Goal: Information Seeking & Learning: Learn about a topic

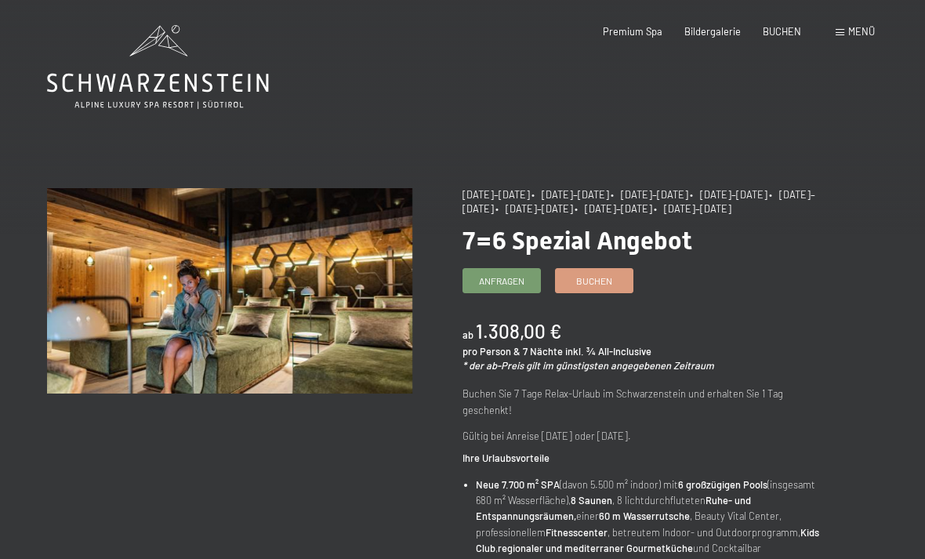
click at [844, 38] on div "Menü" at bounding box center [854, 32] width 39 height 14
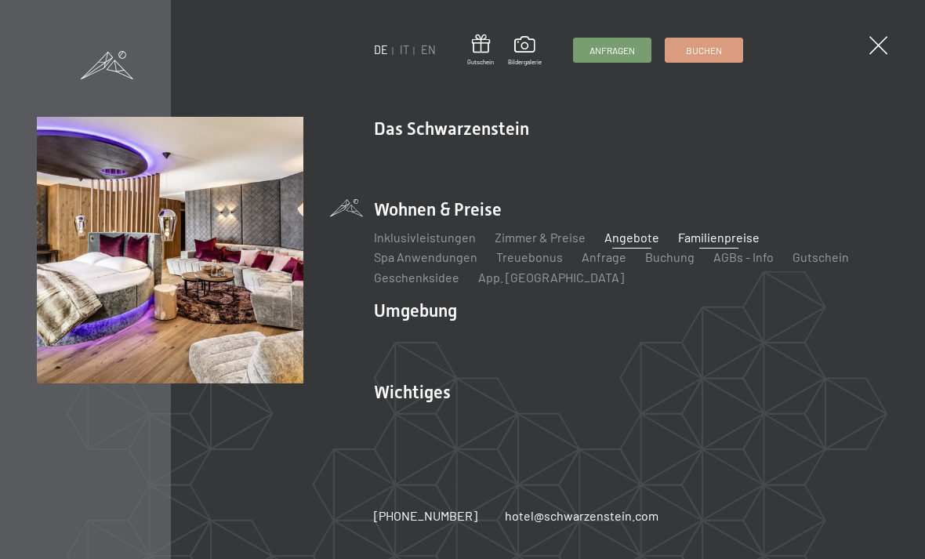
click at [712, 240] on link "Familienpreise" at bounding box center [719, 237] width 82 height 15
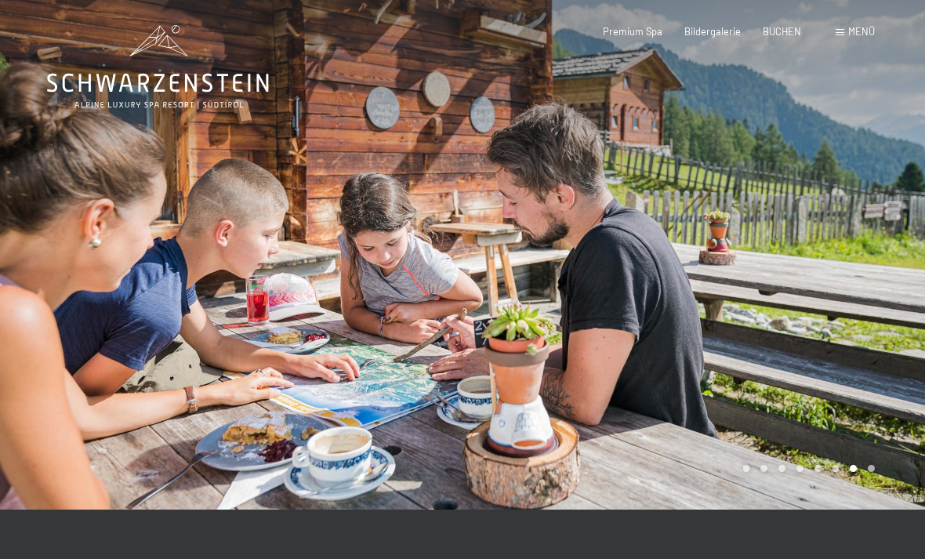
click at [852, 32] on span "Menü" at bounding box center [861, 31] width 27 height 13
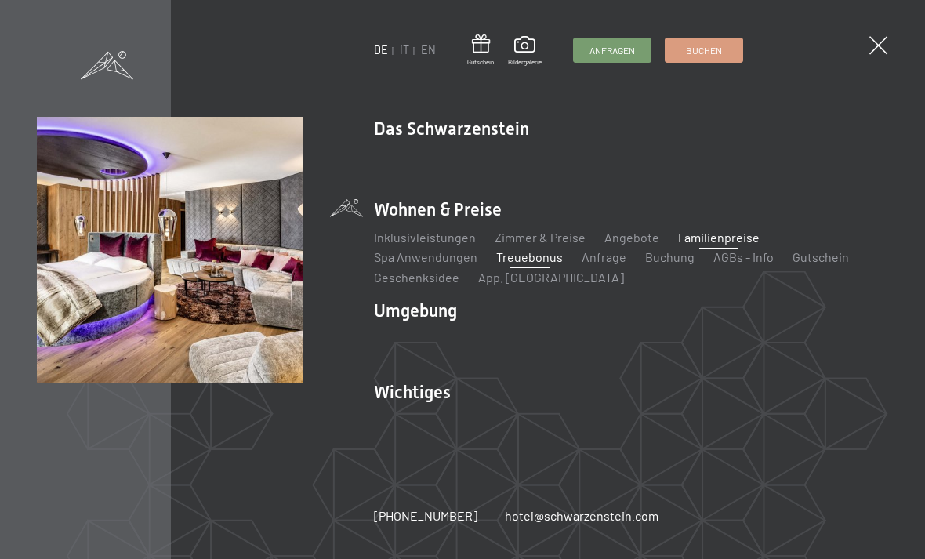
click at [546, 257] on link "Treuebonus" at bounding box center [529, 256] width 67 height 15
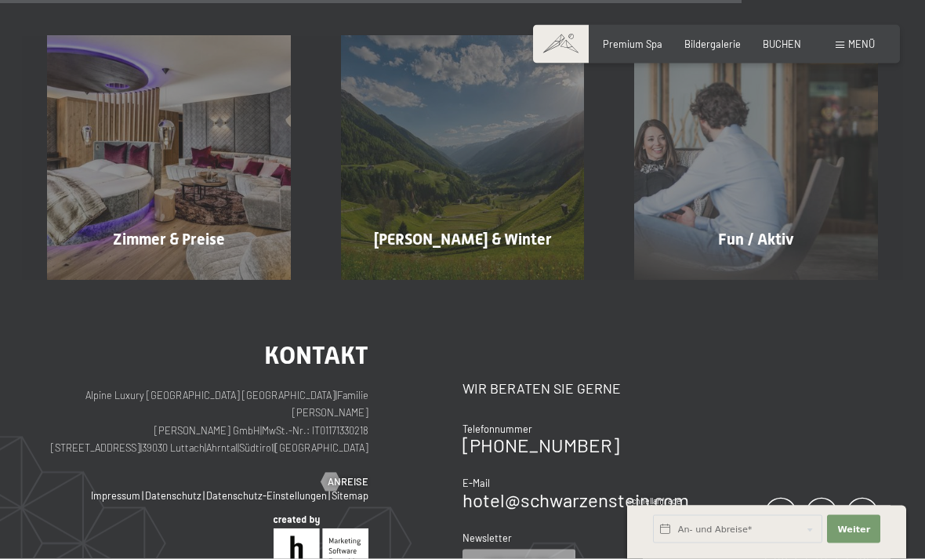
scroll to position [1086, 0]
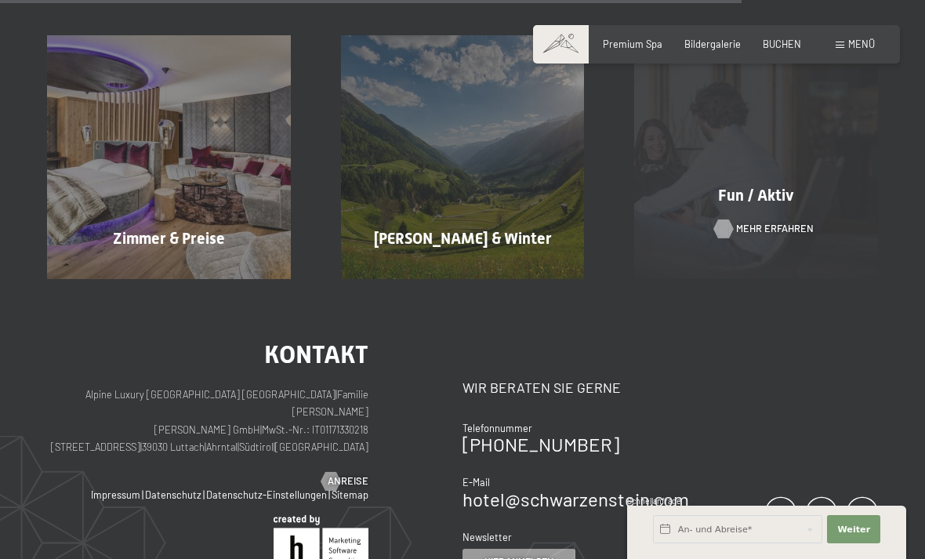
click at [777, 222] on span "Mehr erfahren" at bounding box center [775, 229] width 78 height 14
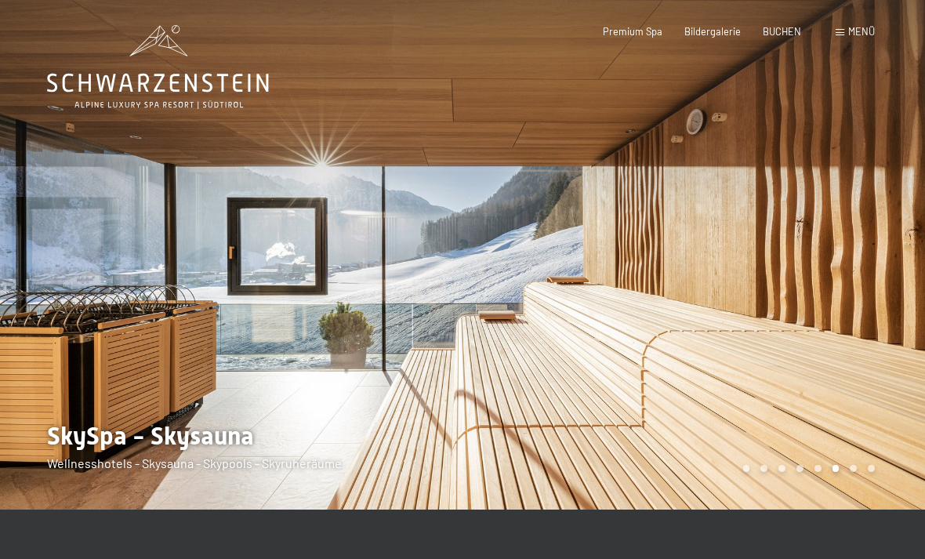
click at [858, 31] on span "Menü" at bounding box center [861, 31] width 27 height 13
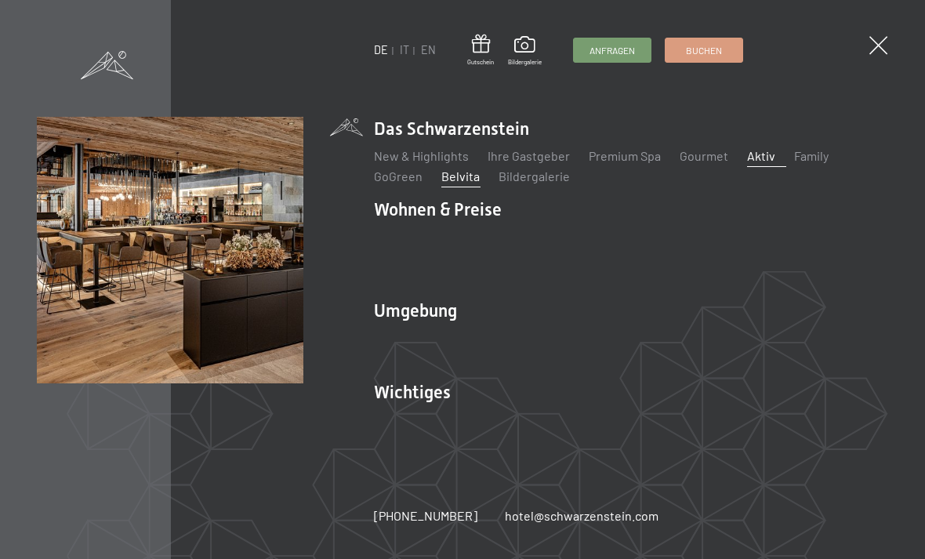
click at [467, 182] on link "Belvita" at bounding box center [460, 176] width 38 height 15
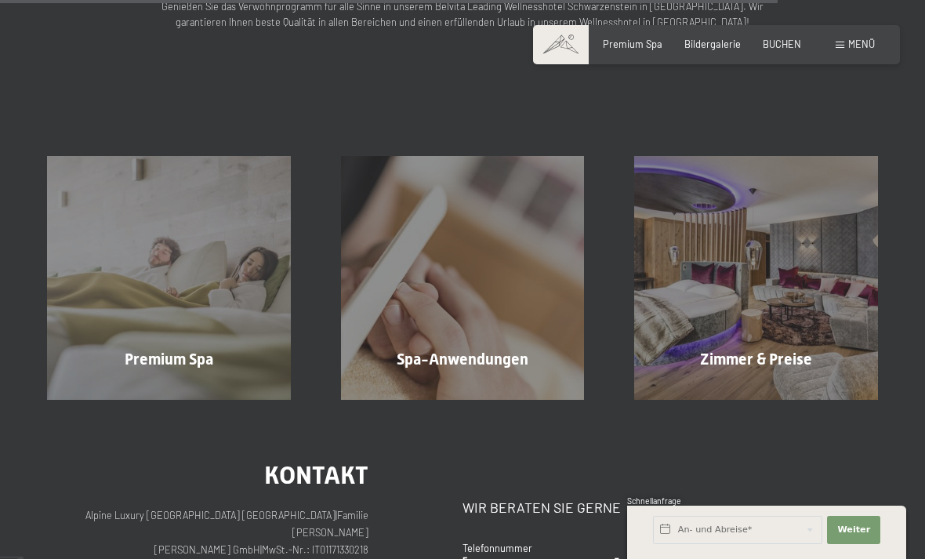
scroll to position [1810, 0]
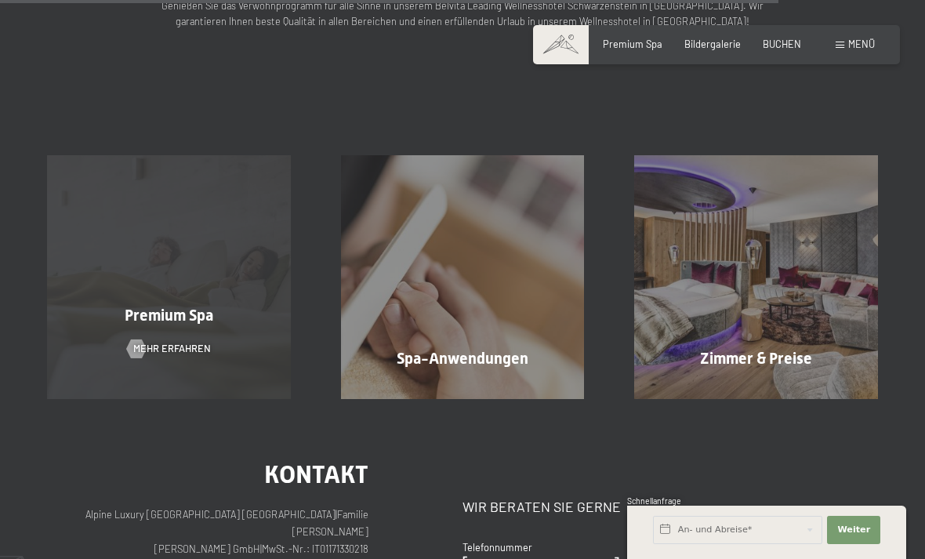
click at [161, 313] on div "Premium Spa Mehr erfahren" at bounding box center [169, 277] width 294 height 244
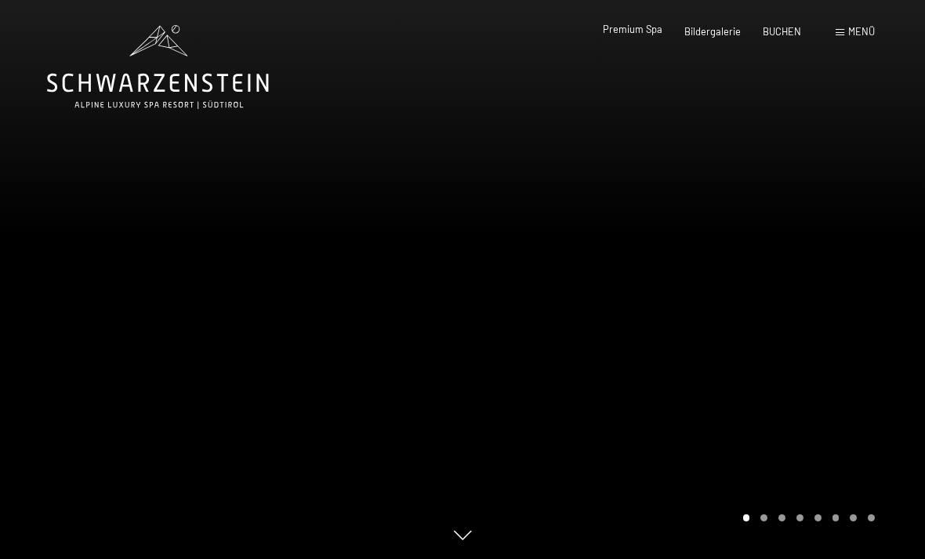
click at [645, 35] on span "Premium Spa" at bounding box center [633, 29] width 60 height 13
click at [715, 27] on span "Bildergalerie" at bounding box center [712, 29] width 56 height 13
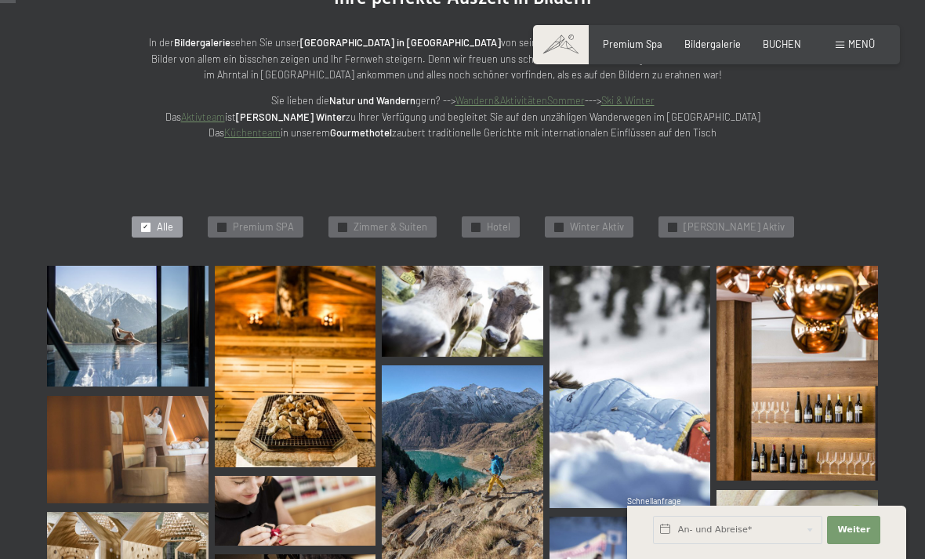
scroll to position [214, 0]
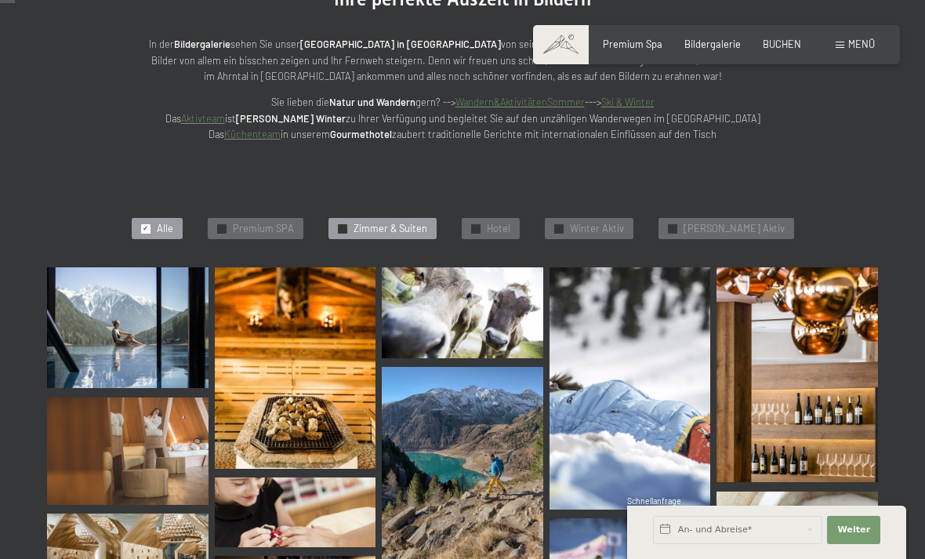
click at [345, 229] on span "✓" at bounding box center [341, 228] width 5 height 9
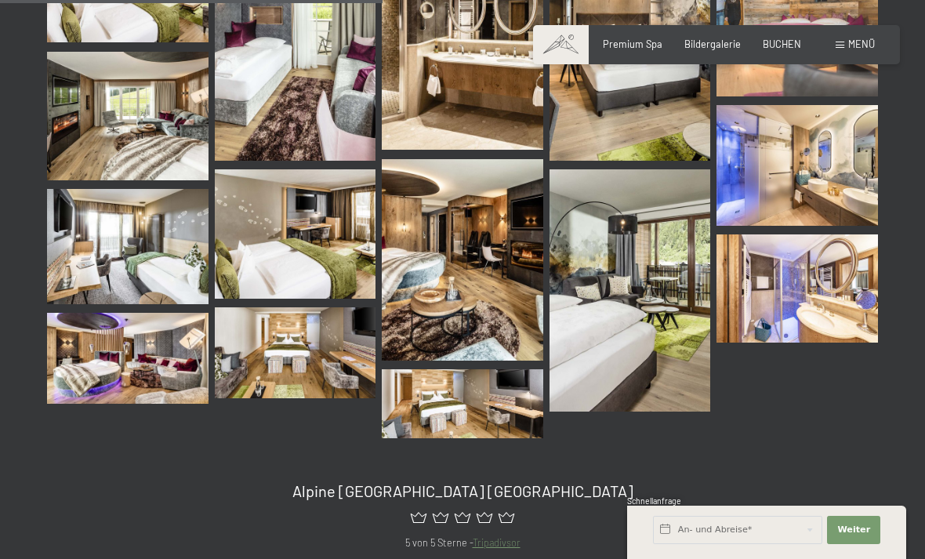
scroll to position [547, 0]
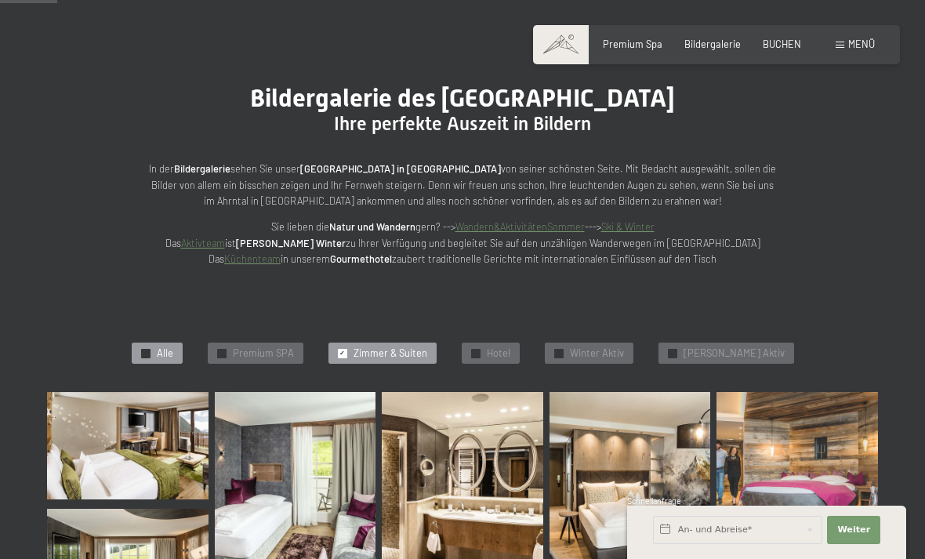
click at [150, 349] on div at bounding box center [145, 353] width 9 height 9
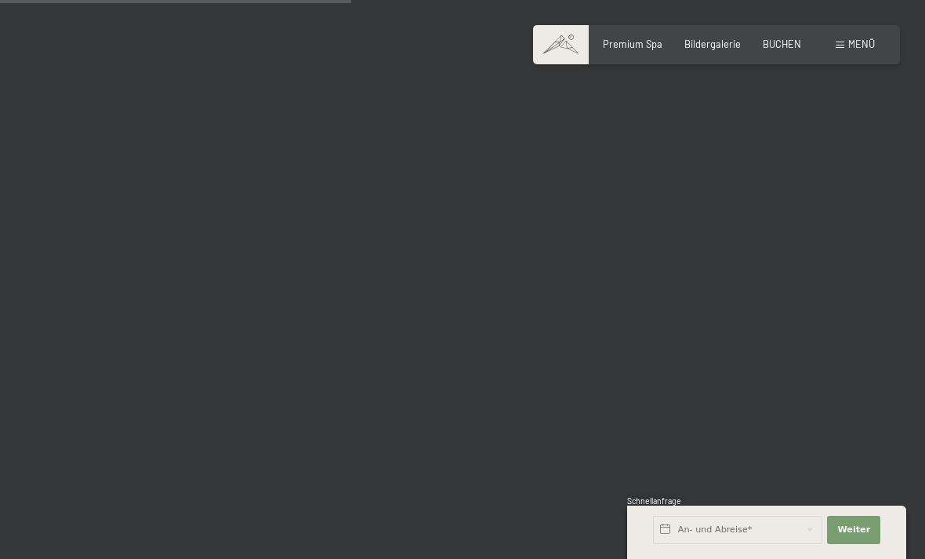
scroll to position [2604, 0]
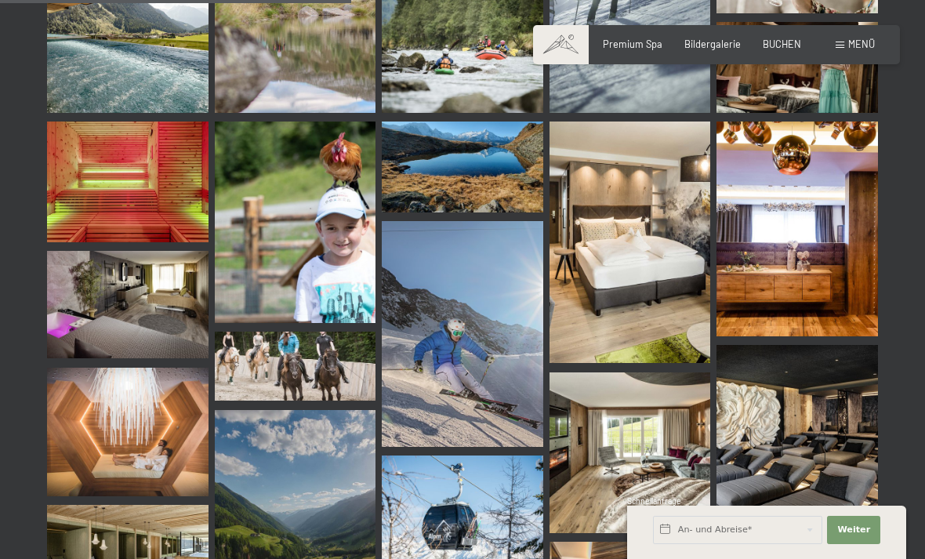
click at [126, 188] on img at bounding box center [127, 181] width 161 height 121
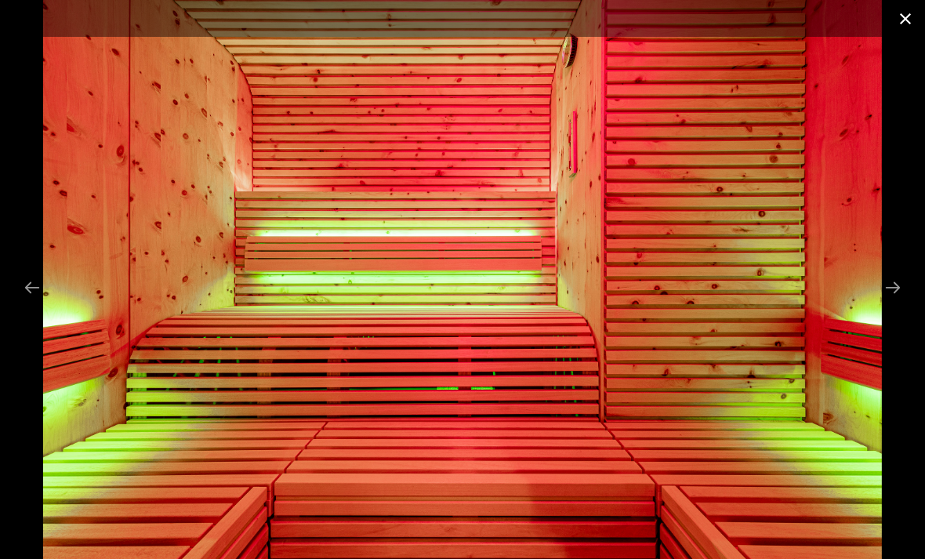
click at [903, 23] on button "Close gallery" at bounding box center [905, 18] width 39 height 37
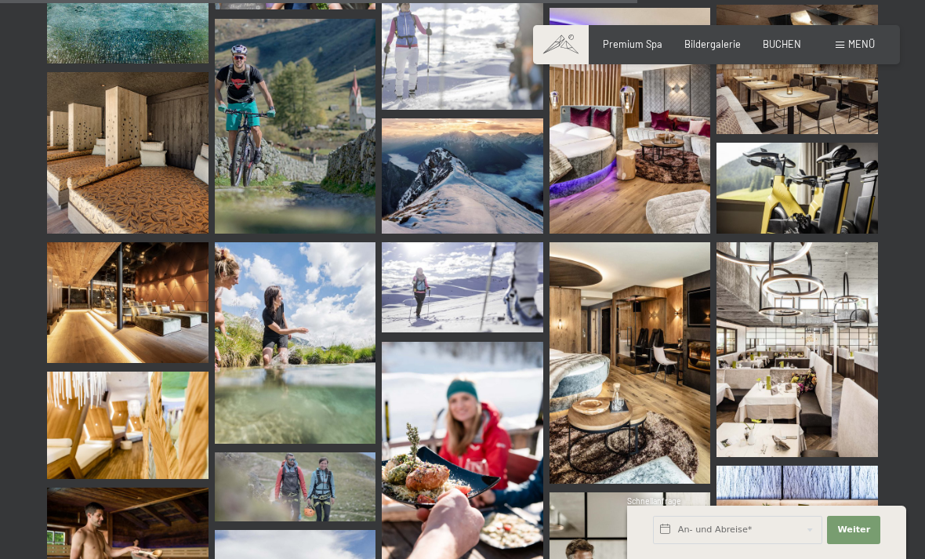
scroll to position [4729, 0]
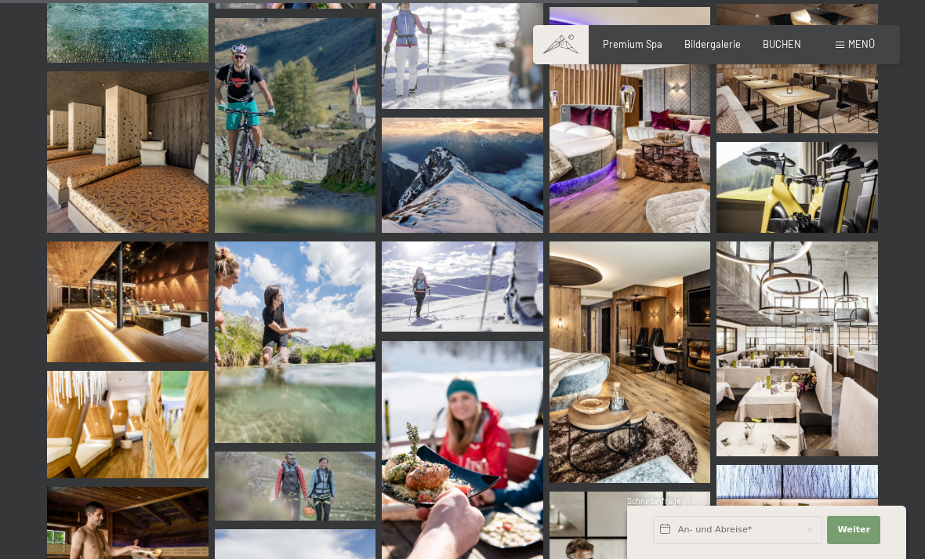
click at [127, 172] on img at bounding box center [127, 151] width 161 height 161
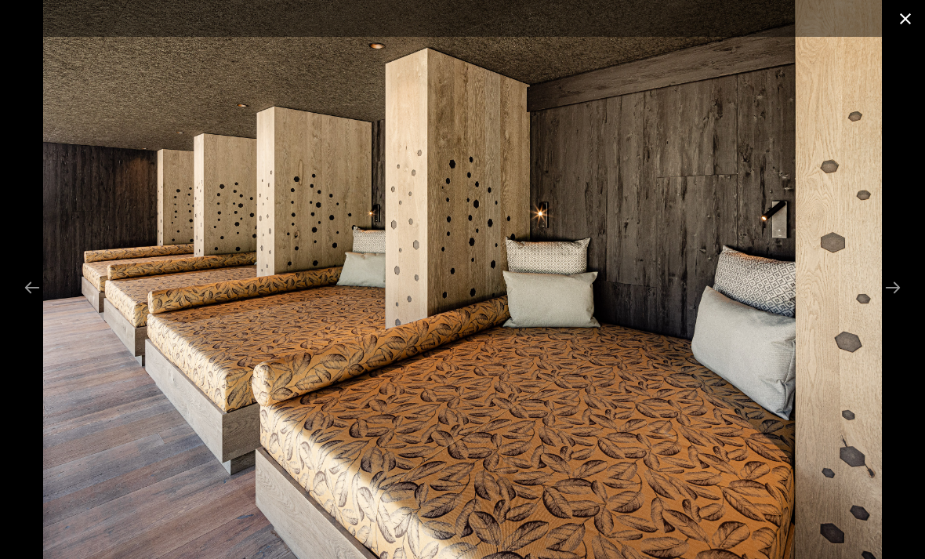
click at [907, 19] on button "Close gallery" at bounding box center [905, 18] width 39 height 37
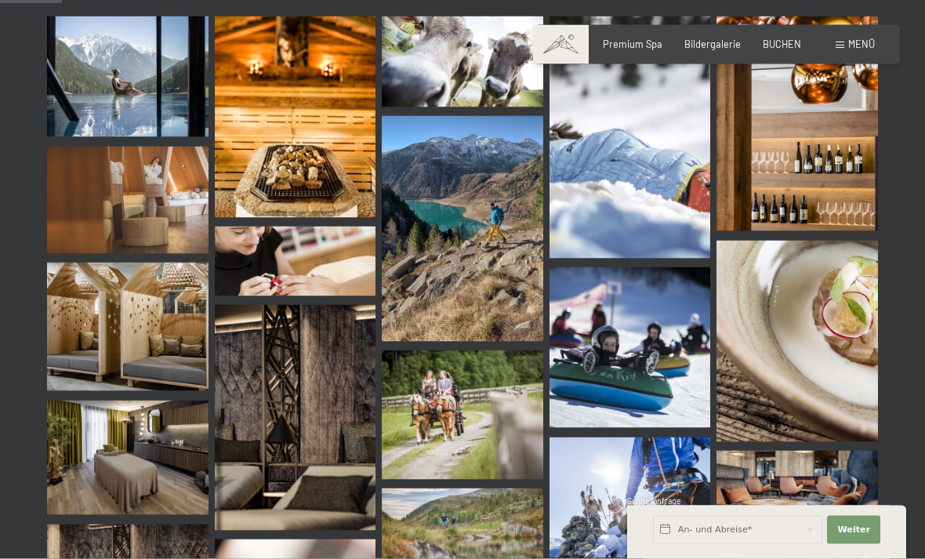
scroll to position [0, 0]
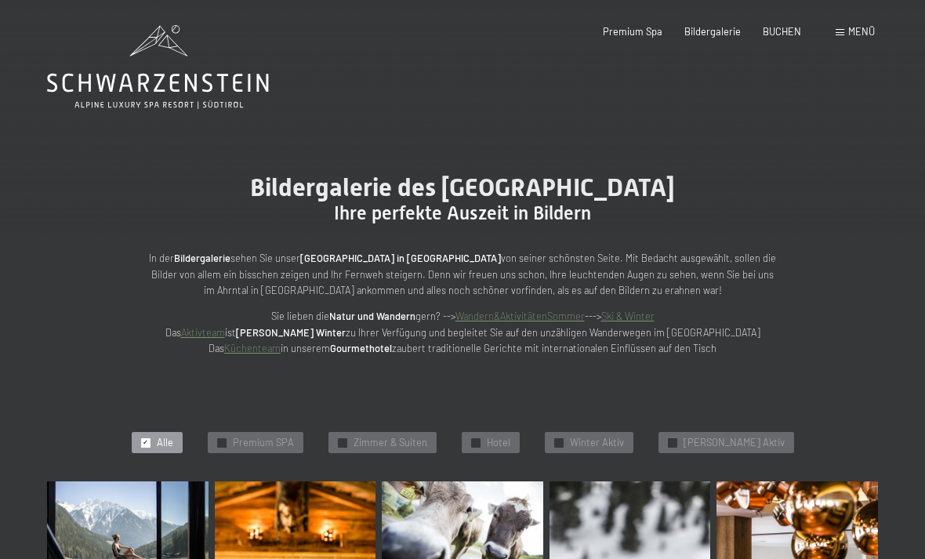
click at [844, 35] on span at bounding box center [839, 32] width 9 height 7
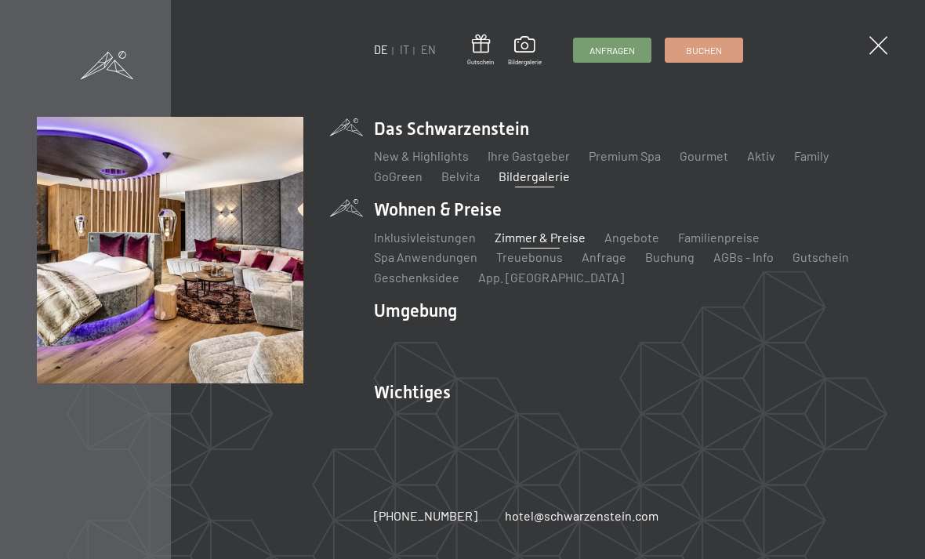
click at [542, 242] on link "Zimmer & Preise" at bounding box center [540, 237] width 91 height 15
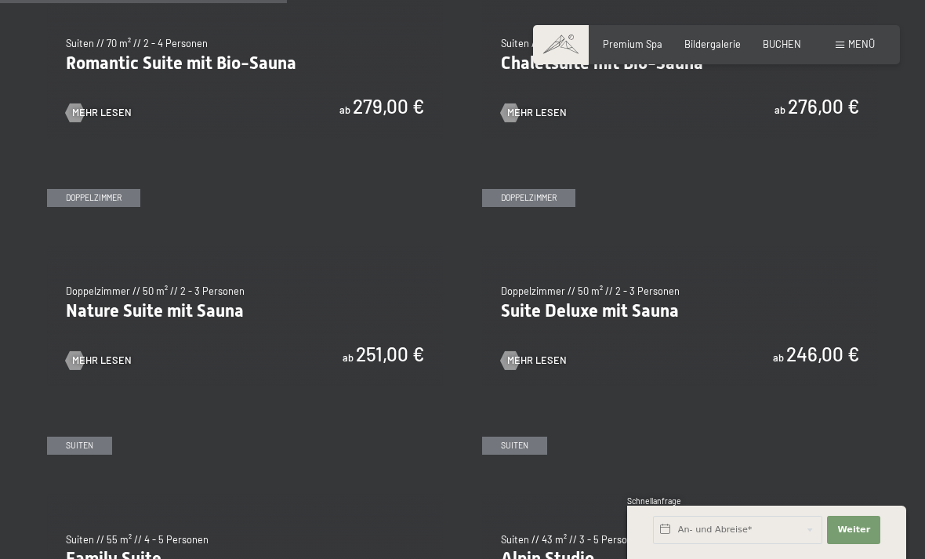
scroll to position [1167, 0]
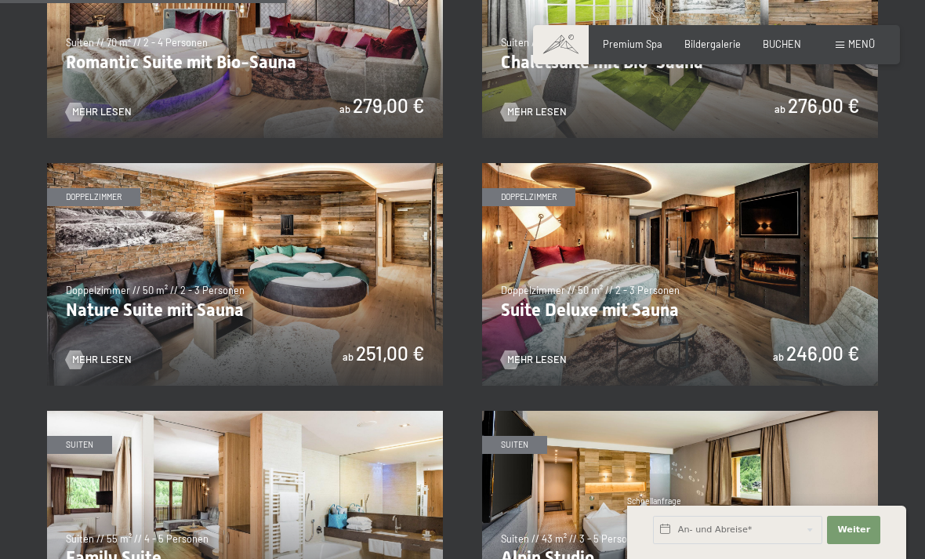
click at [632, 306] on img at bounding box center [680, 274] width 396 height 223
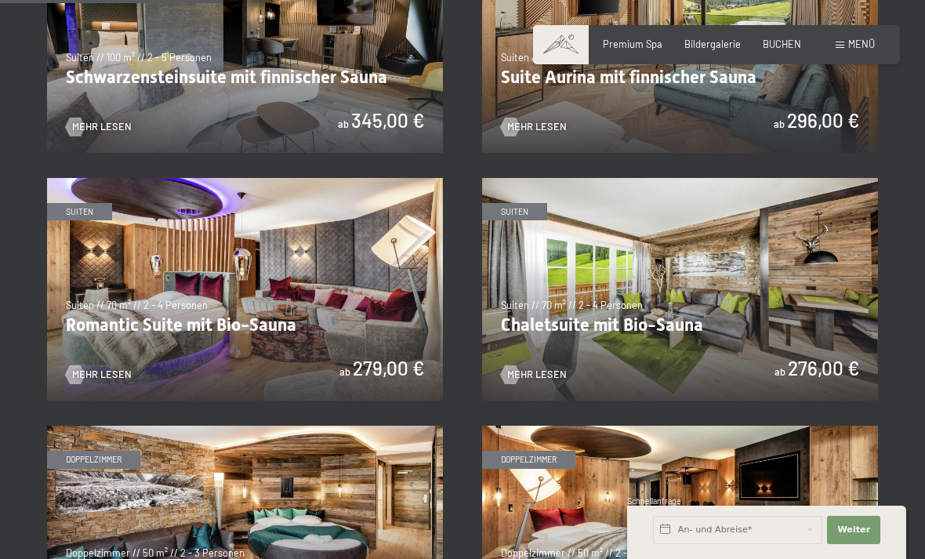
scroll to position [904, 0]
click at [638, 321] on img at bounding box center [680, 290] width 396 height 223
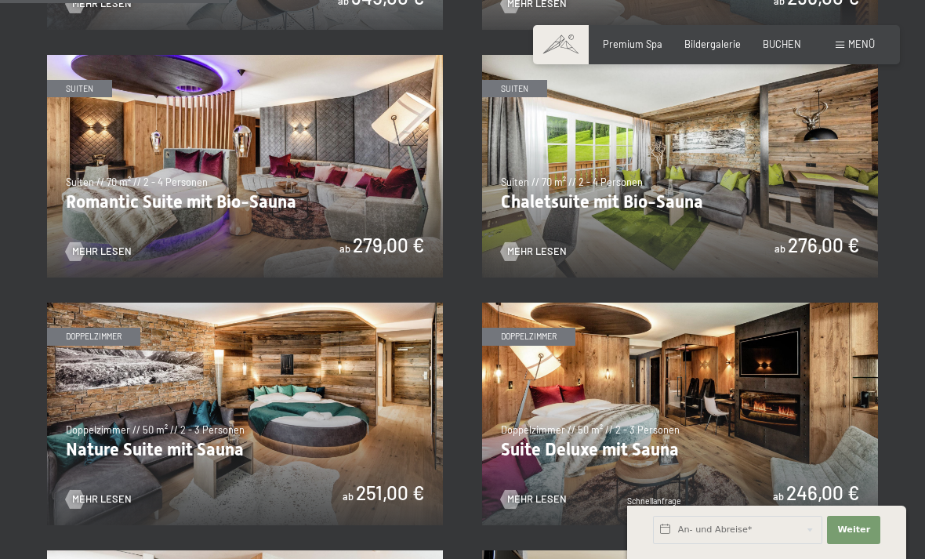
scroll to position [1033, 0]
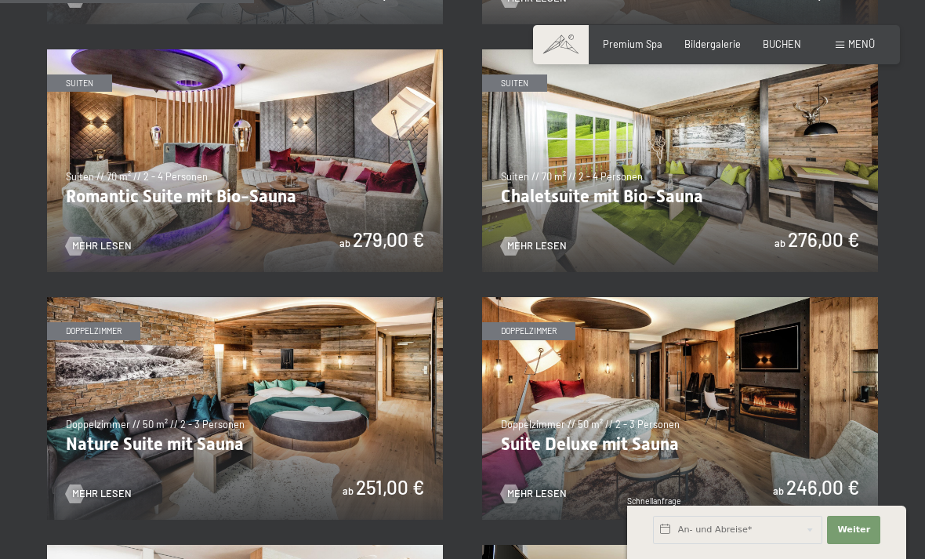
click at [234, 454] on img at bounding box center [245, 408] width 396 height 223
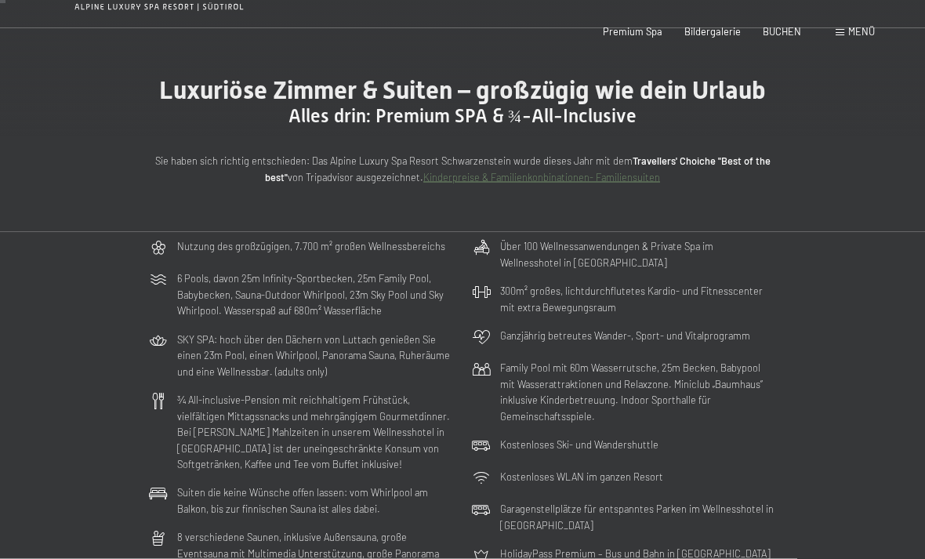
scroll to position [0, 0]
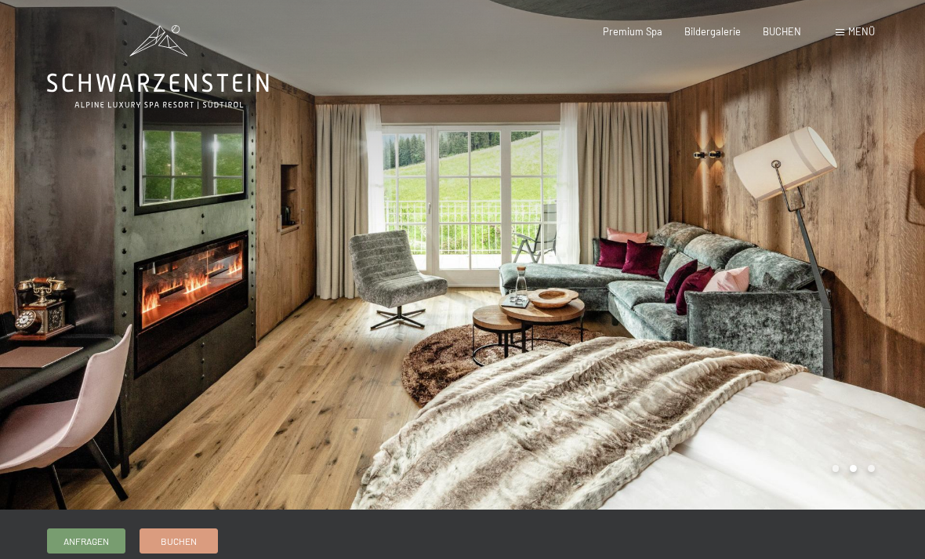
click at [898, 278] on div at bounding box center [693, 254] width 462 height 509
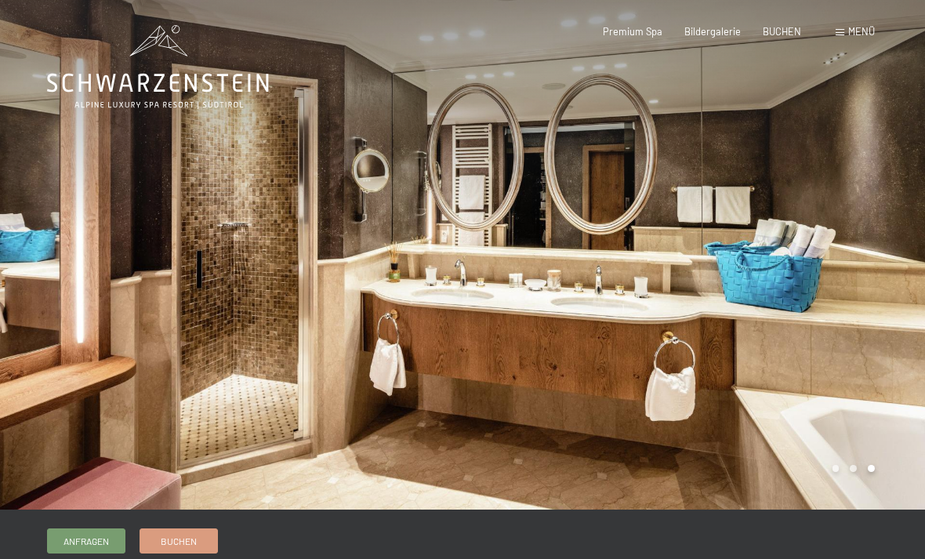
click at [899, 295] on div at bounding box center [693, 254] width 462 height 509
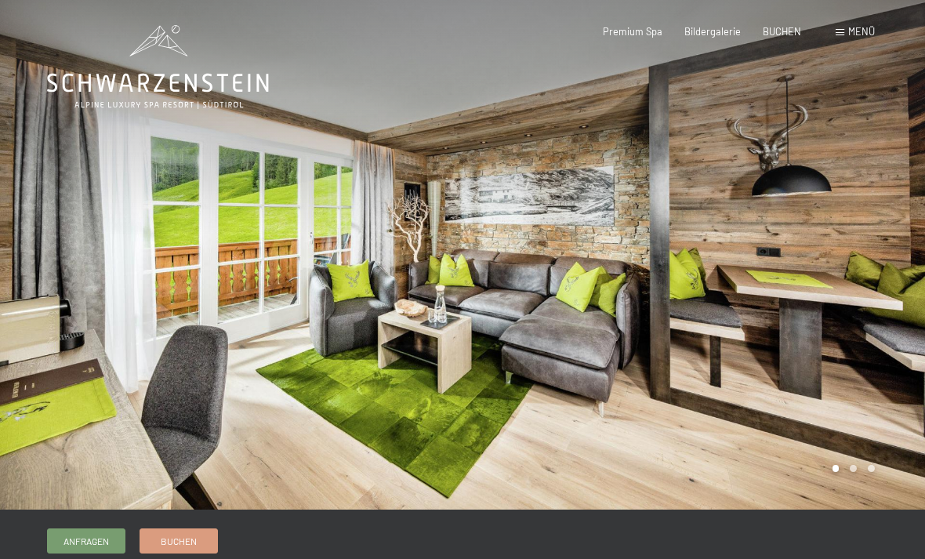
click at [910, 334] on div at bounding box center [693, 254] width 462 height 509
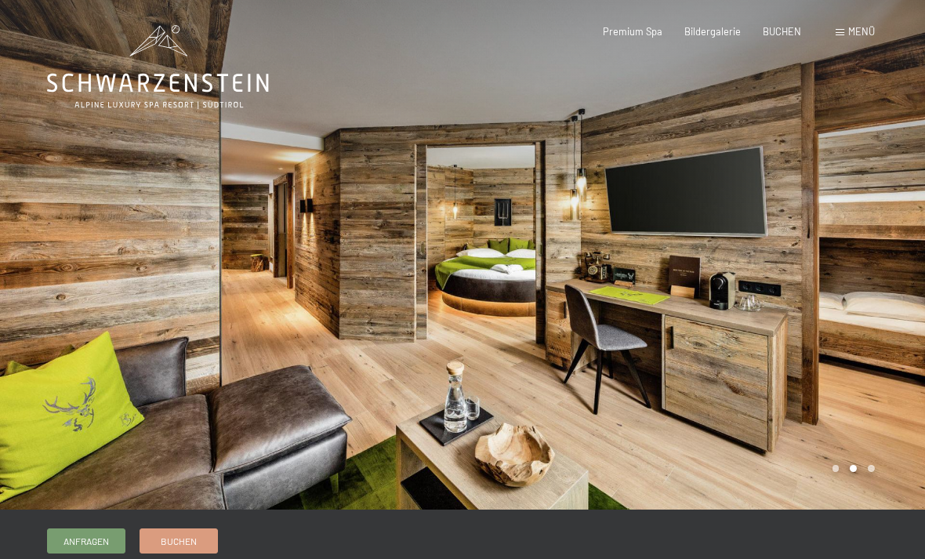
click at [911, 340] on div at bounding box center [693, 254] width 462 height 509
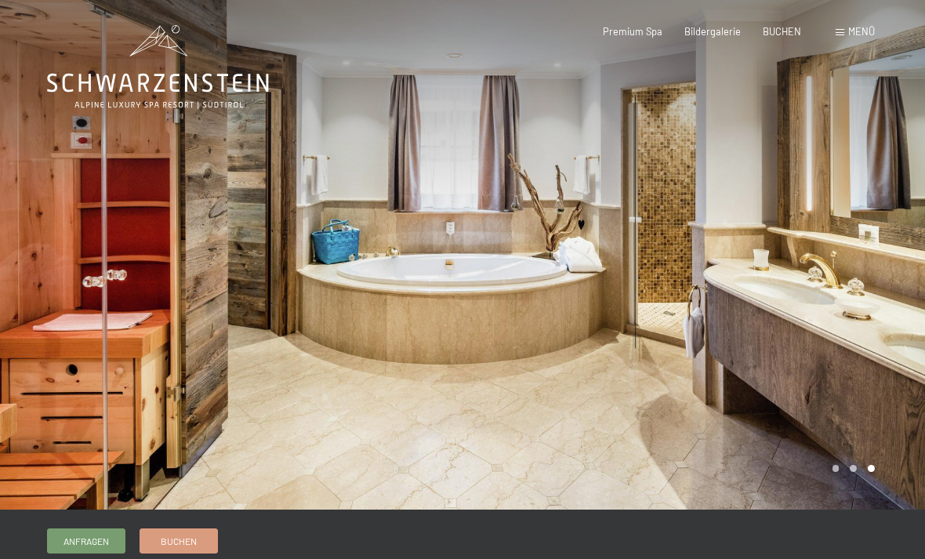
click at [905, 321] on div at bounding box center [693, 254] width 462 height 509
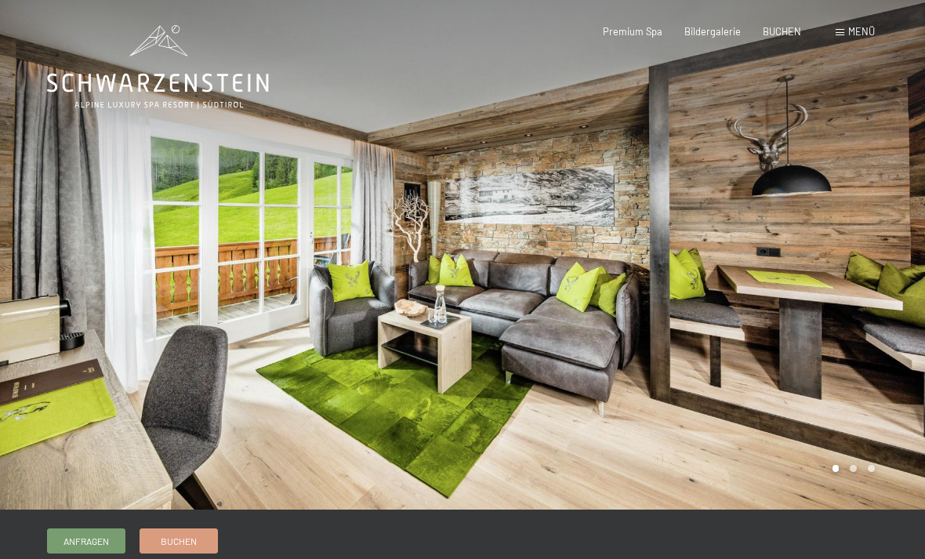
click at [901, 31] on div at bounding box center [693, 254] width 462 height 509
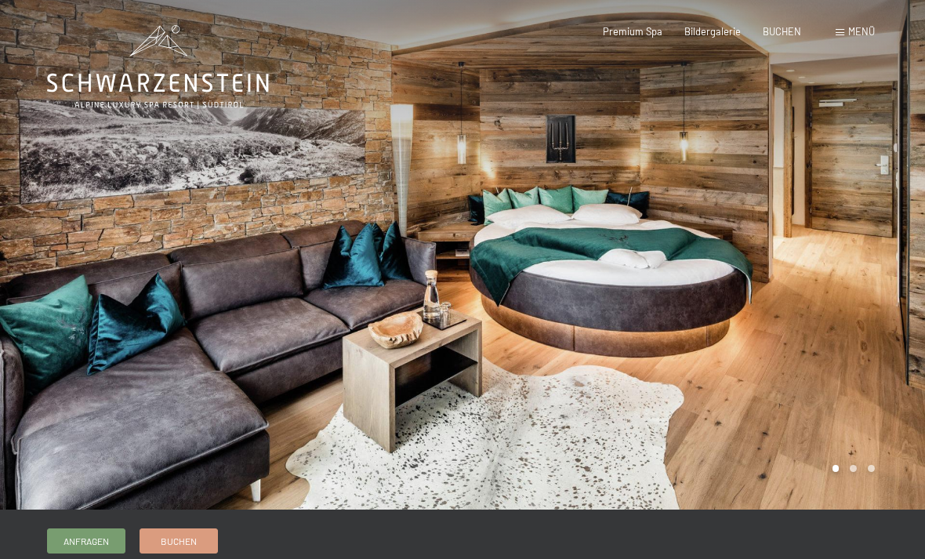
click at [908, 291] on div at bounding box center [693, 254] width 462 height 509
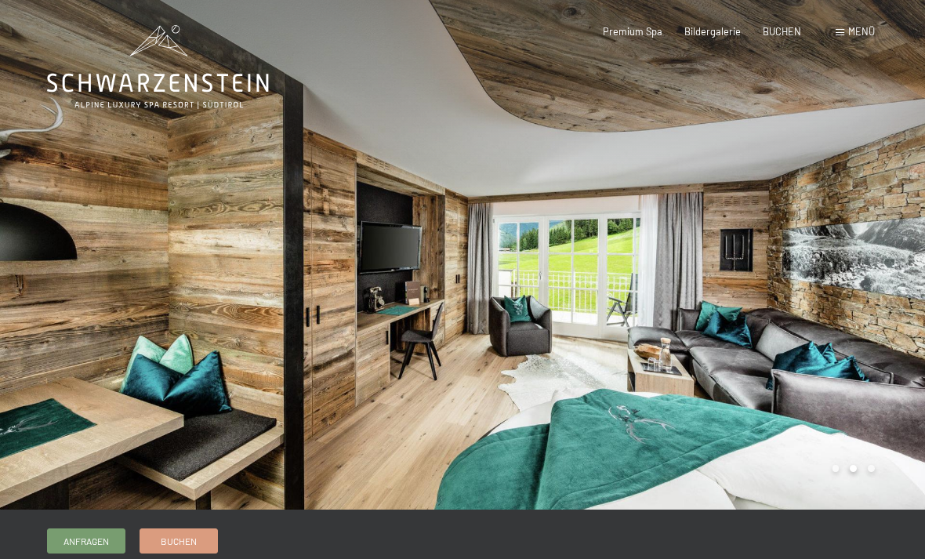
click at [896, 331] on div at bounding box center [693, 254] width 462 height 509
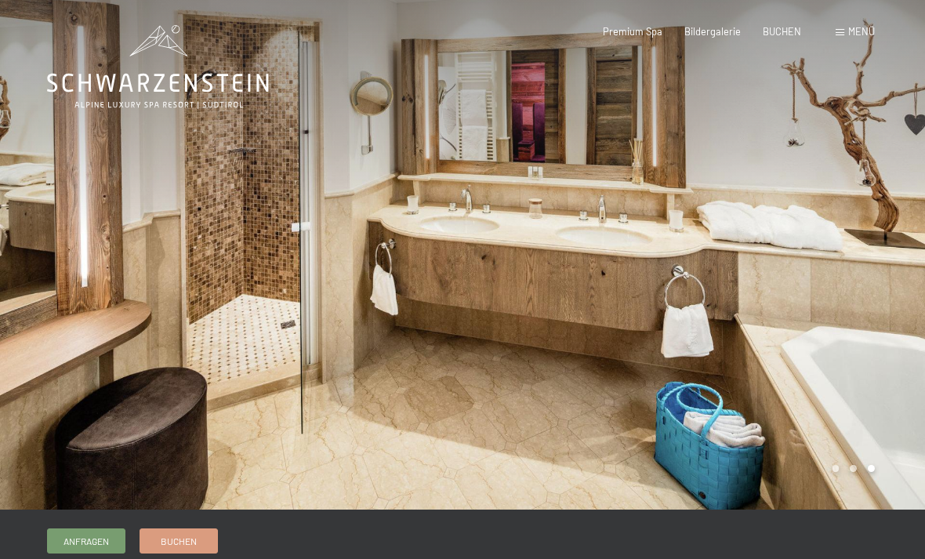
click at [904, 324] on div at bounding box center [693, 254] width 462 height 509
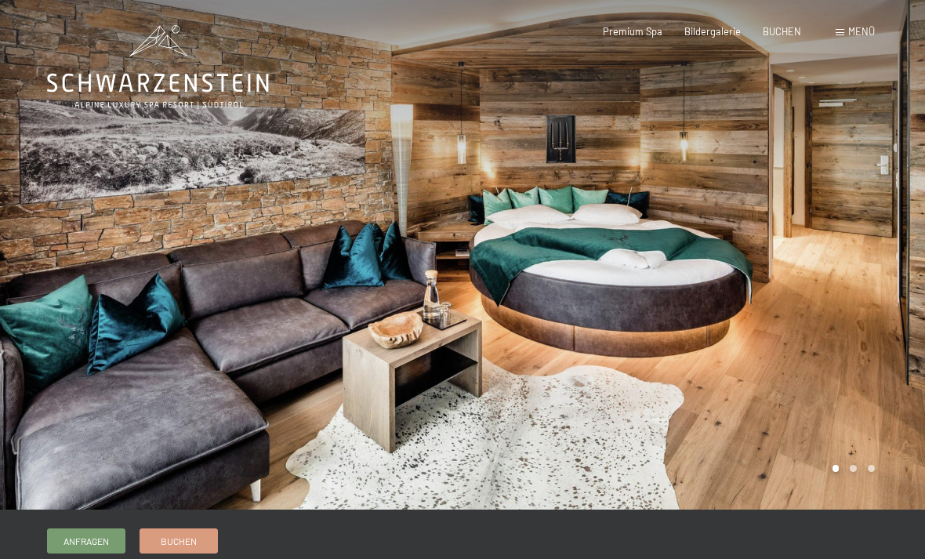
click at [893, 329] on div at bounding box center [693, 254] width 462 height 509
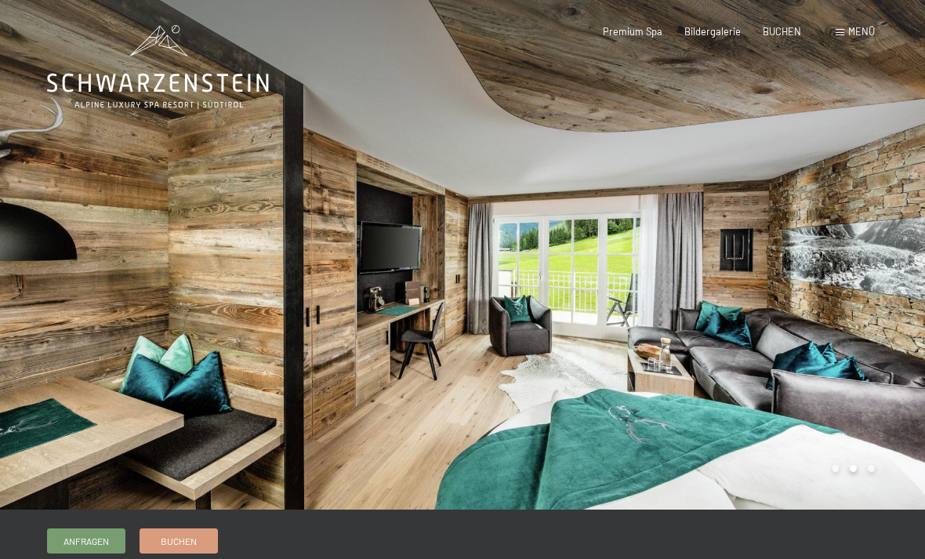
click at [893, 346] on div at bounding box center [693, 254] width 462 height 509
